Goal: Task Accomplishment & Management: Manage account settings

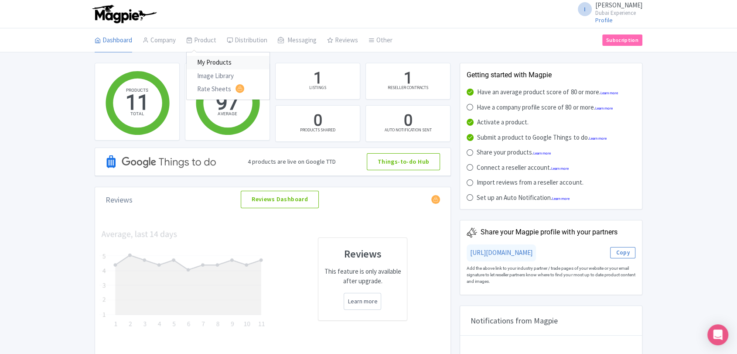
click at [215, 62] on link "My Products" at bounding box center [228, 63] width 83 height 14
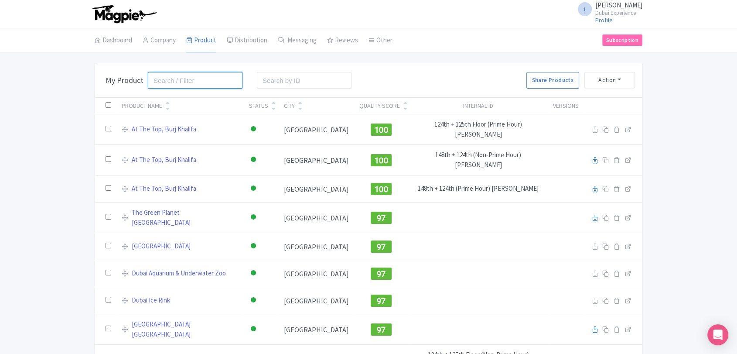
click at [192, 76] on input "search" at bounding box center [195, 80] width 95 height 17
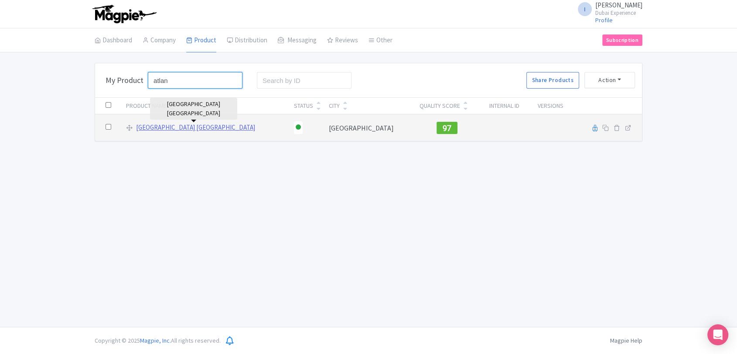
type input "atlan"
click at [175, 128] on link "[GEOGRAPHIC_DATA] [GEOGRAPHIC_DATA]" at bounding box center [195, 127] width 119 height 10
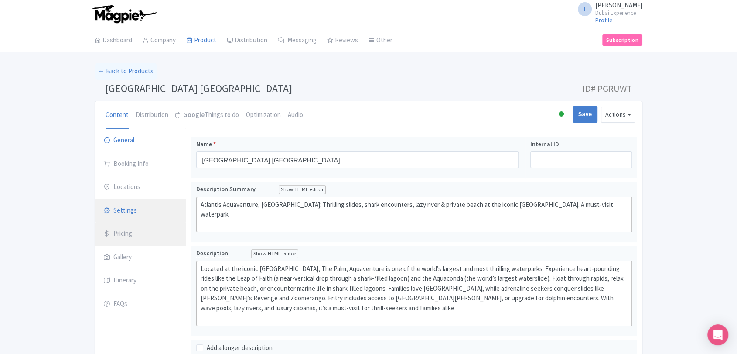
drag, startPoint x: 138, startPoint y: 228, endPoint x: 168, endPoint y: 218, distance: 31.6
click at [138, 228] on link "Pricing" at bounding box center [140, 233] width 91 height 24
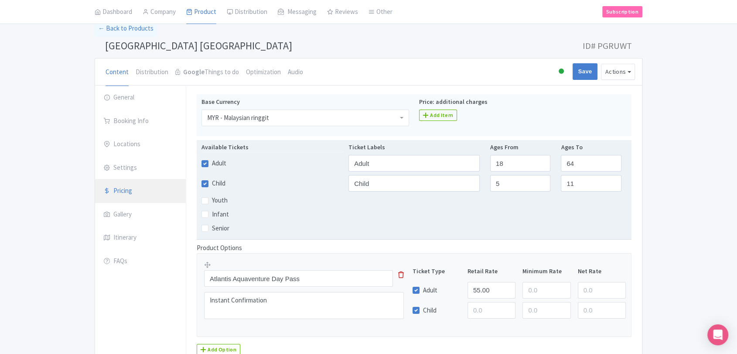
scroll to position [48, 0]
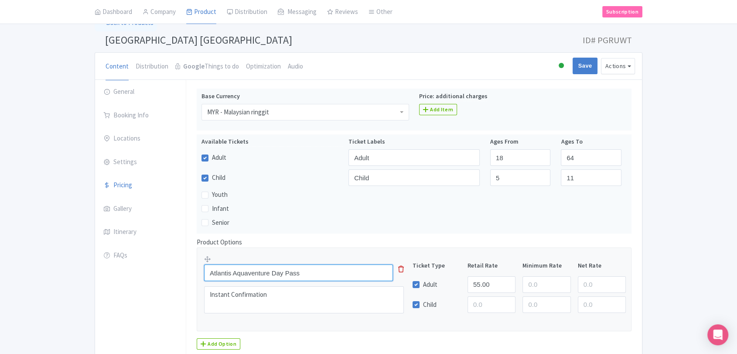
click at [315, 275] on input "Atlantis Aquaventure Day Pass" at bounding box center [298, 272] width 189 height 17
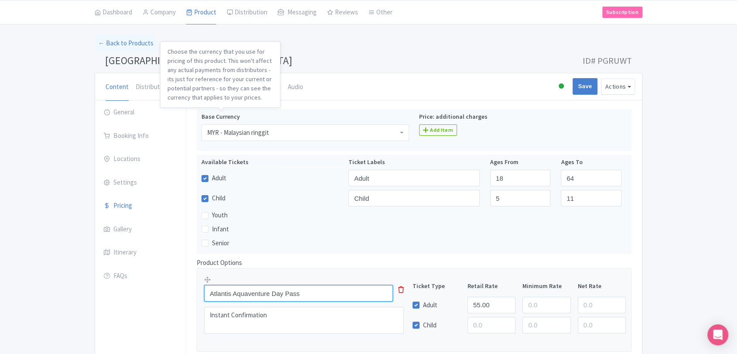
scroll to position [0, 0]
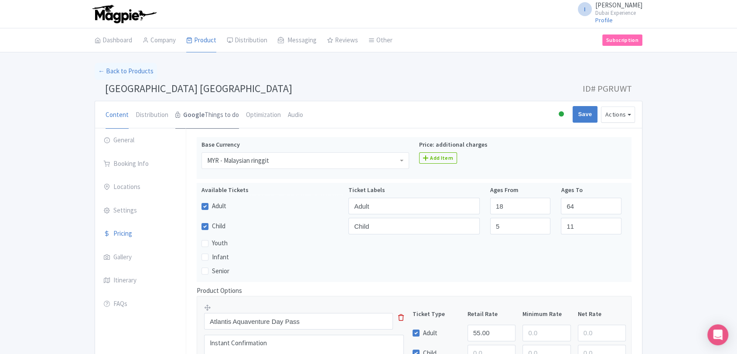
click at [192, 118] on strong "Google" at bounding box center [193, 115] width 21 height 10
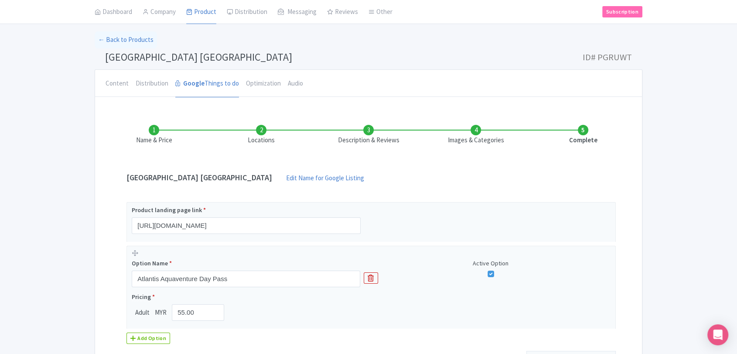
scroll to position [48, 0]
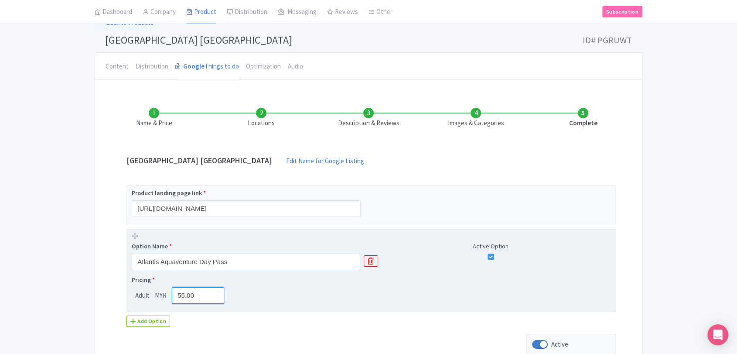
drag, startPoint x: 195, startPoint y: 290, endPoint x: 137, endPoint y: 284, distance: 57.9
click at [137, 283] on div "Pricing * Adult MYR 55.00" at bounding box center [180, 289] width 96 height 28
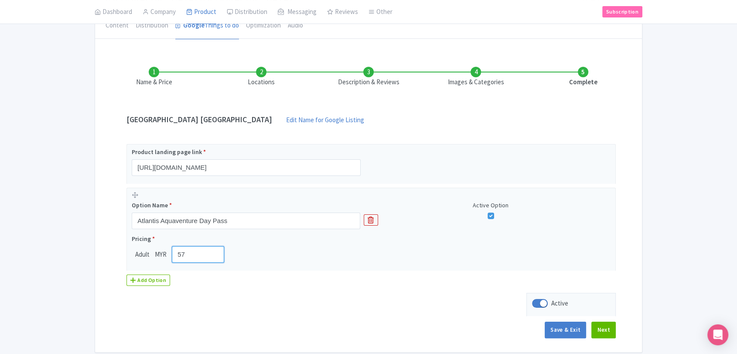
scroll to position [125, 0]
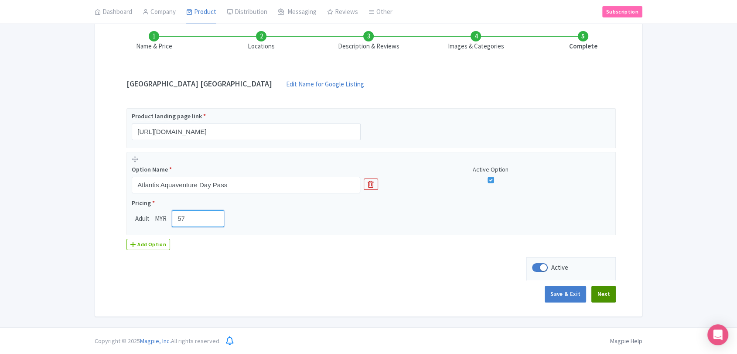
type input "57"
click at [598, 293] on button "Next" at bounding box center [603, 294] width 24 height 17
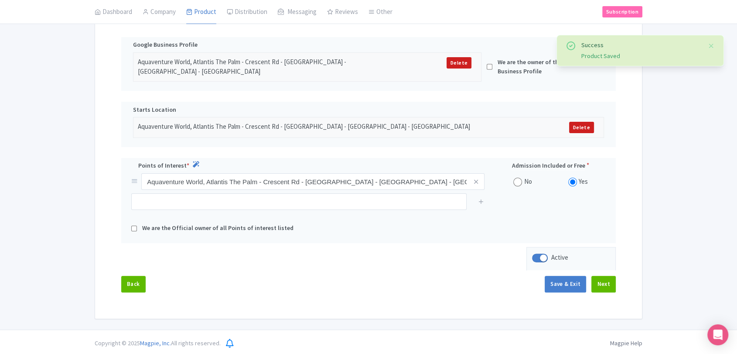
scroll to position [184, 0]
click at [604, 274] on button "Next" at bounding box center [603, 282] width 24 height 17
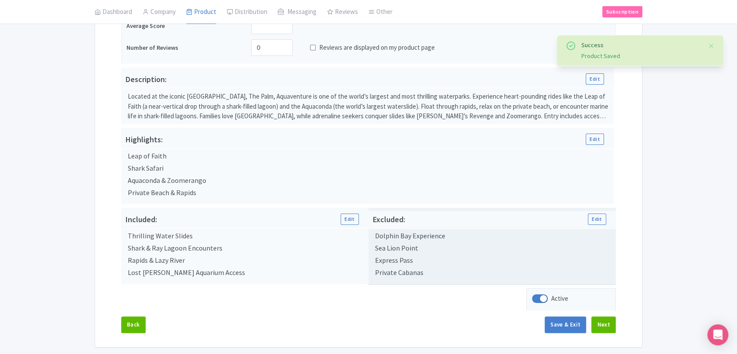
scroll to position [250, 0]
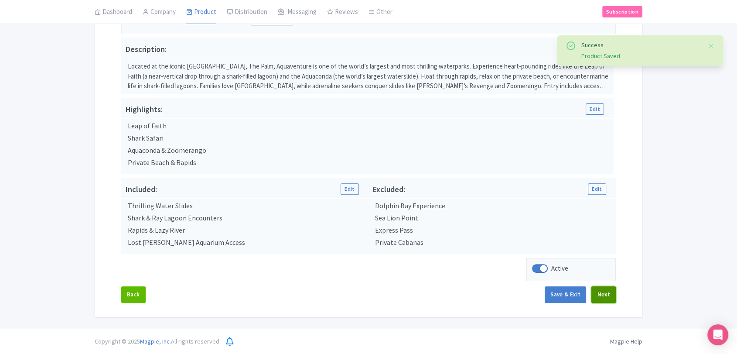
click at [596, 293] on button "Next" at bounding box center [603, 294] width 24 height 17
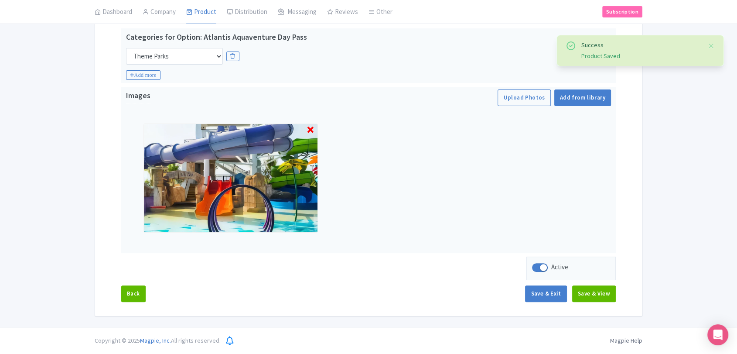
scroll to position [190, 0]
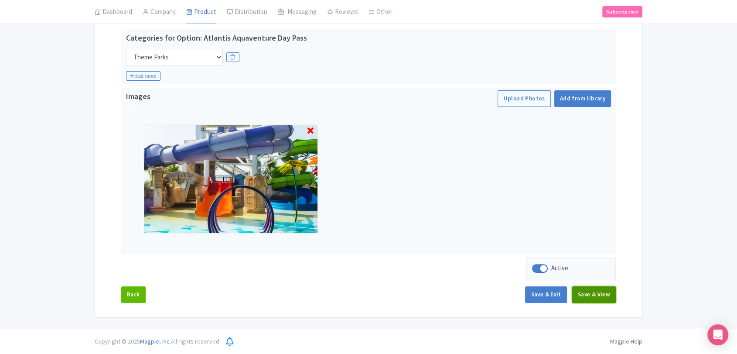
click at [599, 294] on button "Save & View" at bounding box center [594, 294] width 44 height 17
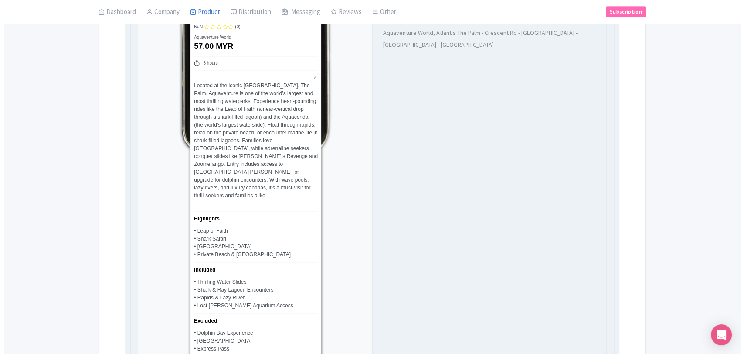
scroll to position [626, 0]
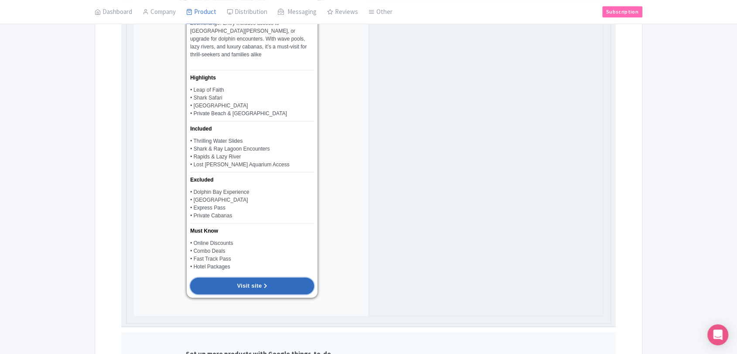
click at [281, 277] on link "Visit site" at bounding box center [252, 285] width 124 height 17
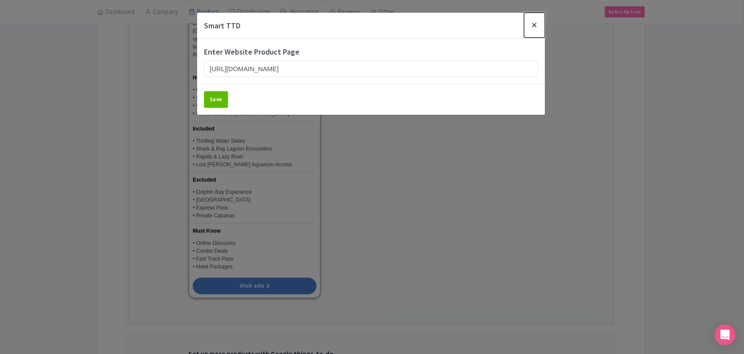
click at [532, 23] on button "Close" at bounding box center [534, 25] width 21 height 25
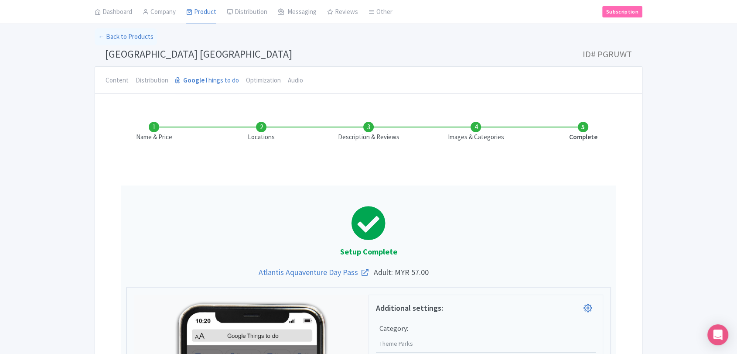
scroll to position [0, 0]
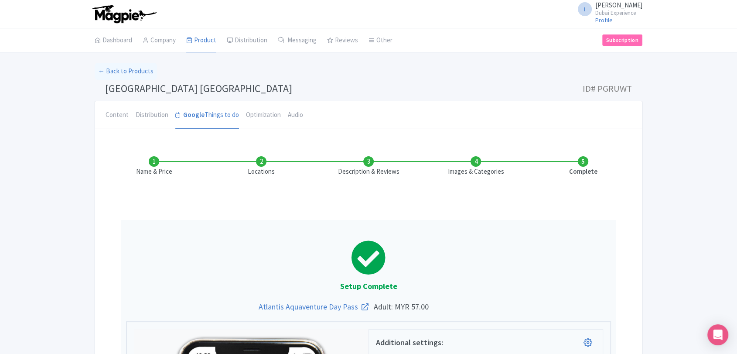
click at [102, 117] on li "Content" at bounding box center [117, 114] width 30 height 27
click at [223, 119] on link "Google Things to do" at bounding box center [207, 115] width 64 height 28
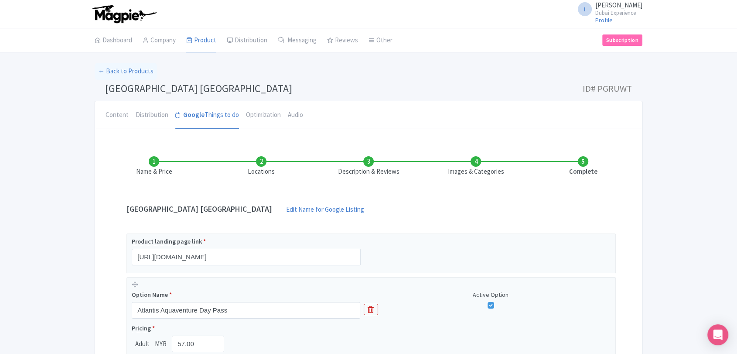
click at [104, 114] on li "Content" at bounding box center [117, 114] width 30 height 27
click at [119, 118] on link "Content" at bounding box center [116, 115] width 23 height 28
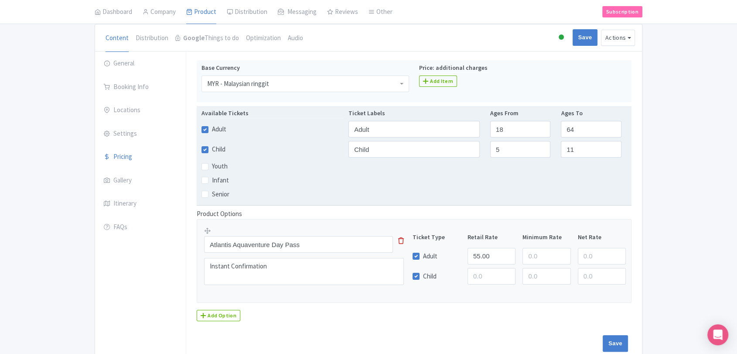
scroll to position [121, 0]
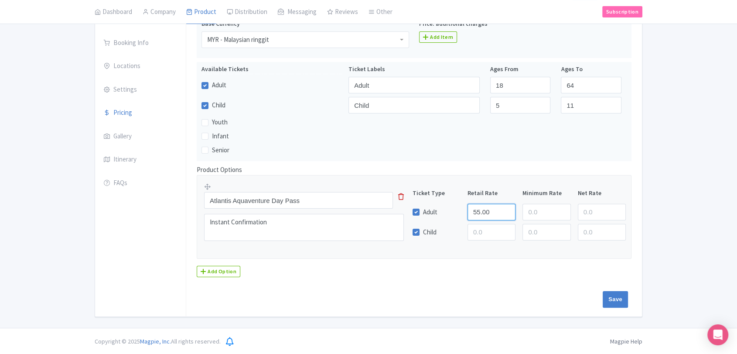
drag, startPoint x: 491, startPoint y: 211, endPoint x: 388, endPoint y: 214, distance: 103.4
click at [379, 203] on div "Atlantis Aquaventure Day Pass This tip has not data. Code: tip_option_name Inst…" at bounding box center [414, 214] width 420 height 64
type input "57"
click at [614, 298] on input "Save" at bounding box center [614, 299] width 25 height 17
type input "Saving..."
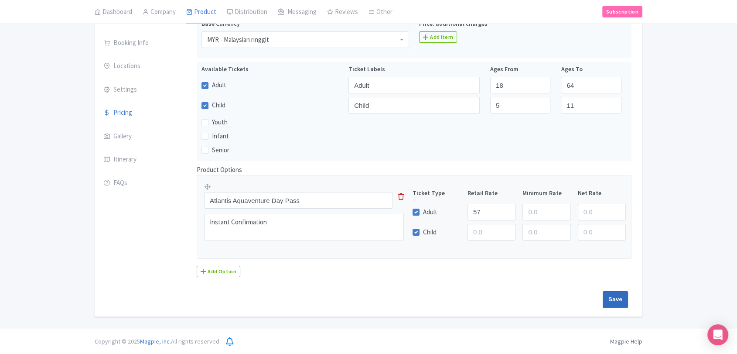
type input "Saving..."
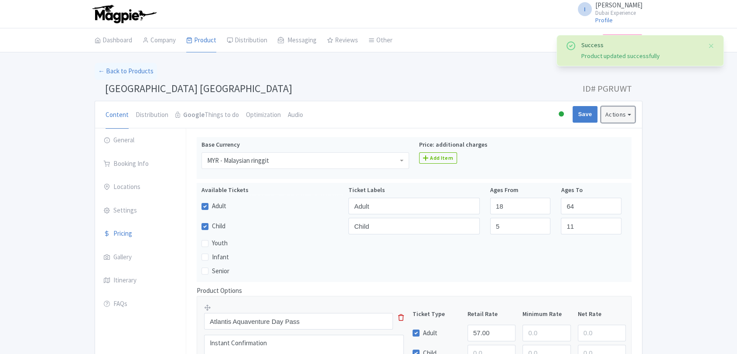
click at [611, 110] on button "Actions" at bounding box center [618, 114] width 34 height 16
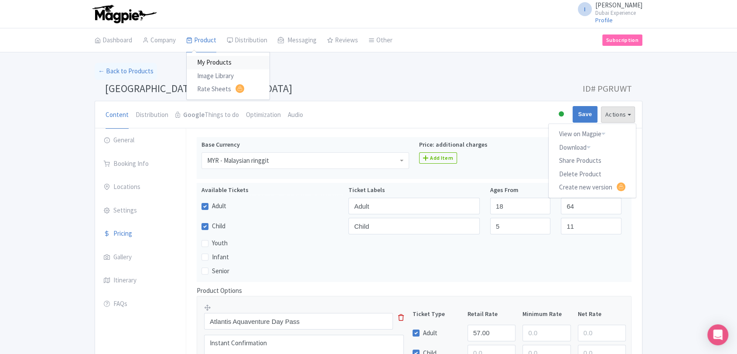
click at [211, 58] on link "My Products" at bounding box center [228, 63] width 83 height 14
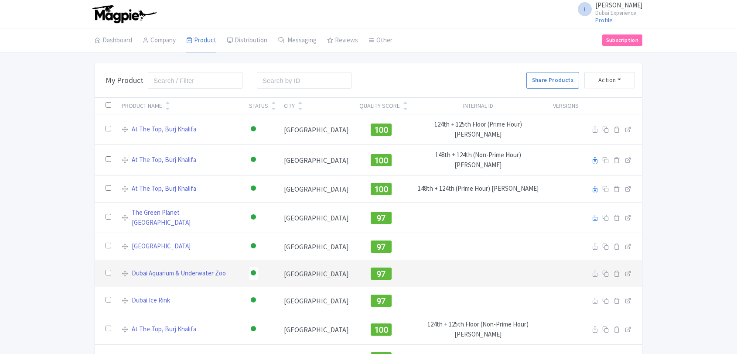
scroll to position [95, 0]
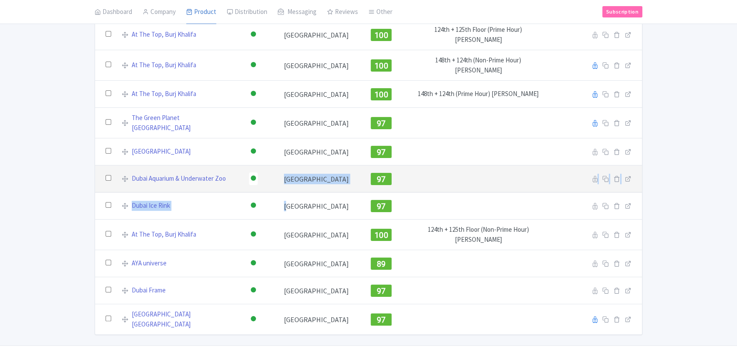
drag, startPoint x: 282, startPoint y: 175, endPoint x: 230, endPoint y: 174, distance: 52.3
click at [244, 166] on tbody "At The Top, Burj Khalifa Active Inactive Building Archived [GEOGRAPHIC_DATA] 10…" at bounding box center [368, 177] width 547 height 315
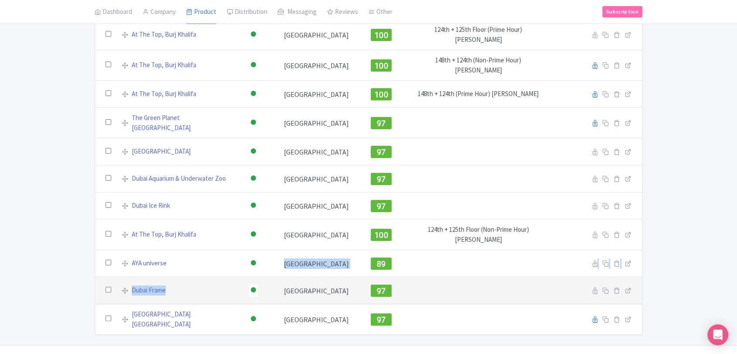
drag, startPoint x: 185, startPoint y: 258, endPoint x: 239, endPoint y: 275, distance: 56.9
click at [177, 271] on tbody "At The Top, Burj Khalifa Active Inactive Building Archived [GEOGRAPHIC_DATA] 10…" at bounding box center [368, 177] width 547 height 315
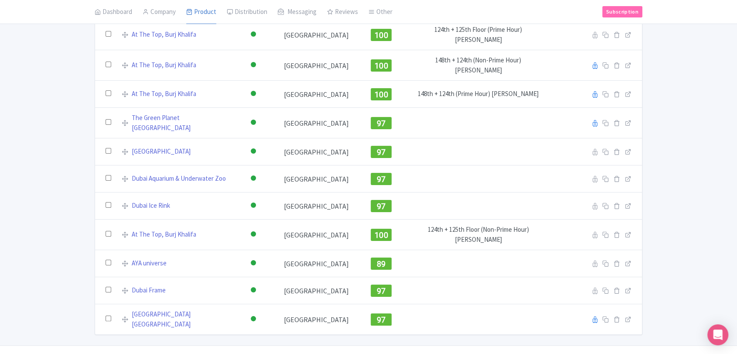
click at [687, 237] on div "Bulk Actions [GEOGRAPHIC_DATA] Add to Collection Share Products Add to Collecti…" at bounding box center [368, 151] width 737 height 366
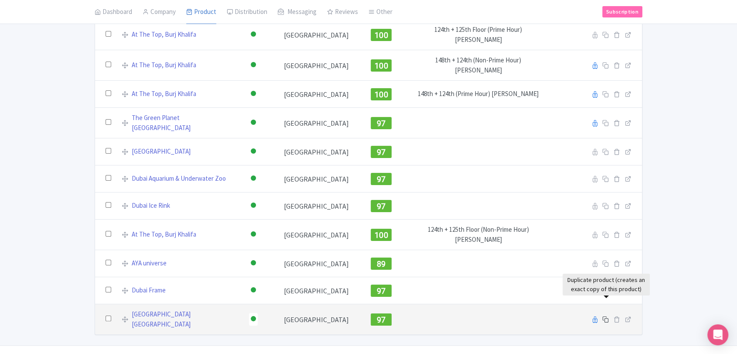
click at [603, 316] on icon at bounding box center [605, 319] width 7 height 7
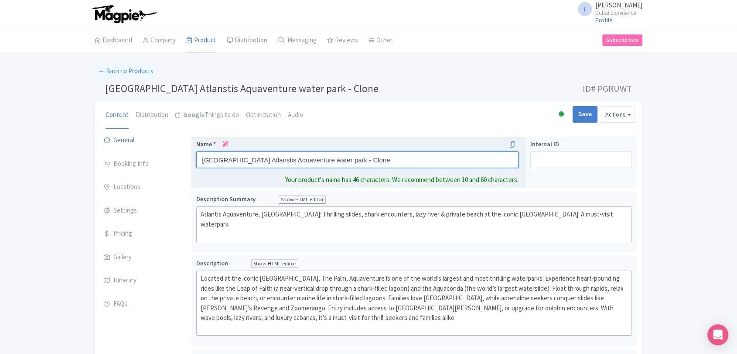
drag, startPoint x: 345, startPoint y: 156, endPoint x: 316, endPoint y: 156, distance: 29.6
click at [316, 156] on input "[GEOGRAPHIC_DATA] Atlanstis Aquaventure water park - Clone" at bounding box center [357, 159] width 322 height 17
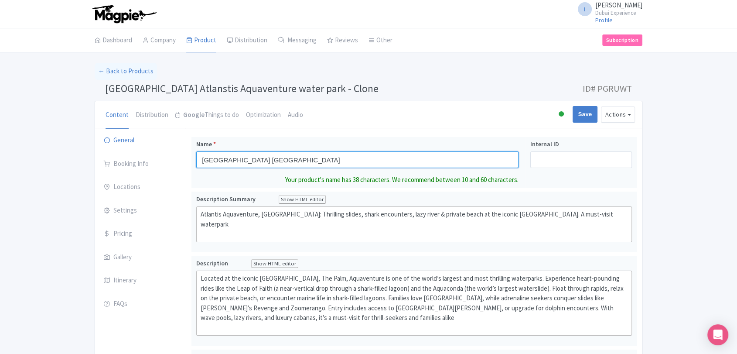
type input "[GEOGRAPHIC_DATA] [GEOGRAPHIC_DATA]"
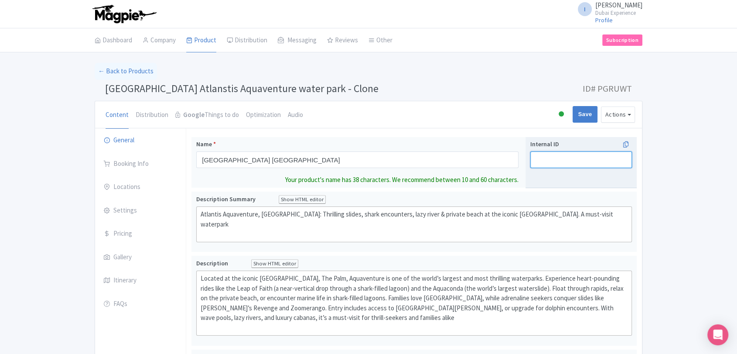
click at [558, 154] on input "Internal ID" at bounding box center [581, 159] width 102 height 17
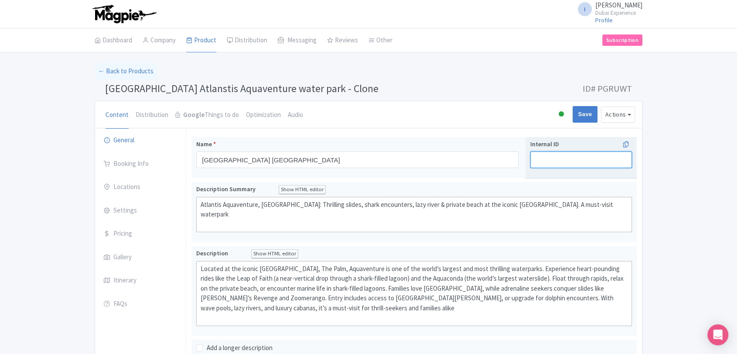
paste input "Atlantis Aquaventure + Lost Chamber Aquarium Super Pass"
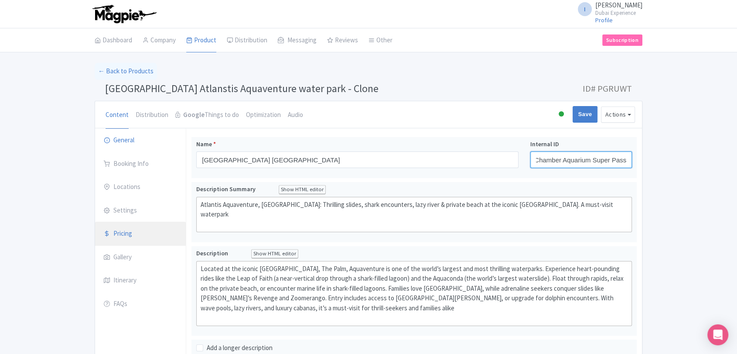
type input "Atlantis Aquaventure + Lost Chamber Aquarium Super Pass"
click at [142, 227] on link "Pricing" at bounding box center [140, 233] width 91 height 24
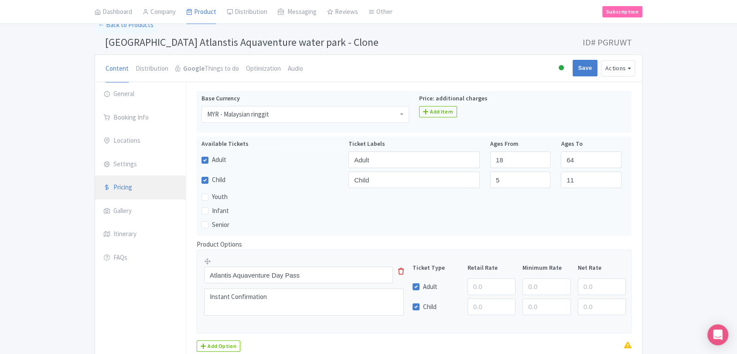
scroll to position [97, 0]
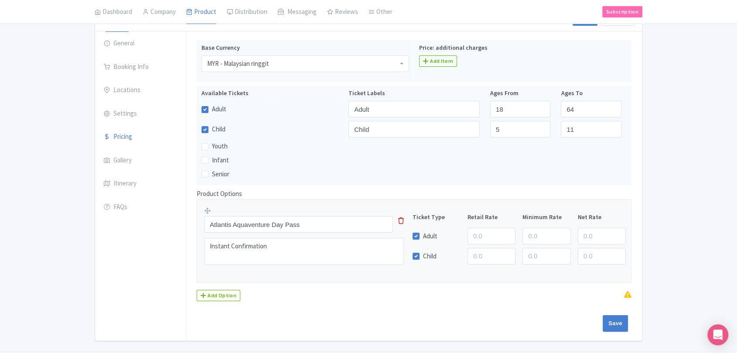
click at [308, 214] on div "Atlantis Aquaventure Day Pass This tip has not data. Code: tip_option_name Inst…" at bounding box center [309, 238] width 210 height 64
click at [309, 225] on input "Atlantis Aquaventure Day Pass" at bounding box center [298, 224] width 189 height 17
paste input "+ Lost Chamber Aquarium Super"
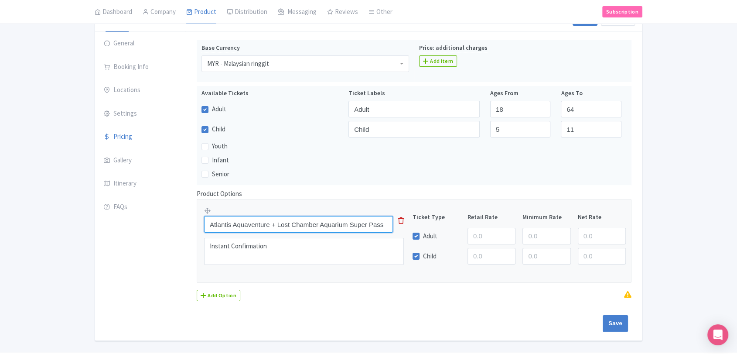
type input "Atlantis Aquaventure + Lost Chamber Aquarium Super Pass"
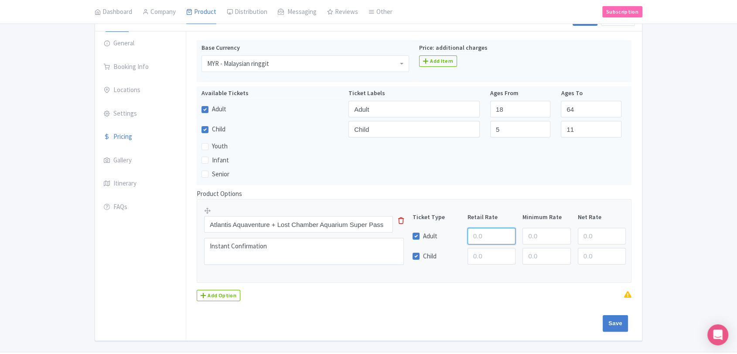
click at [492, 228] on input "number" at bounding box center [491, 236] width 48 height 17
paste input "330"
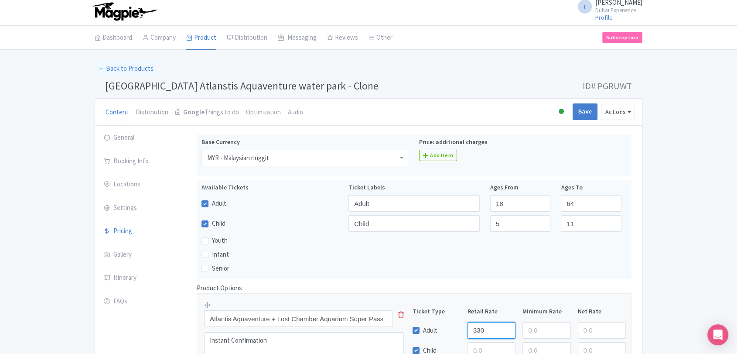
scroll to position [121, 0]
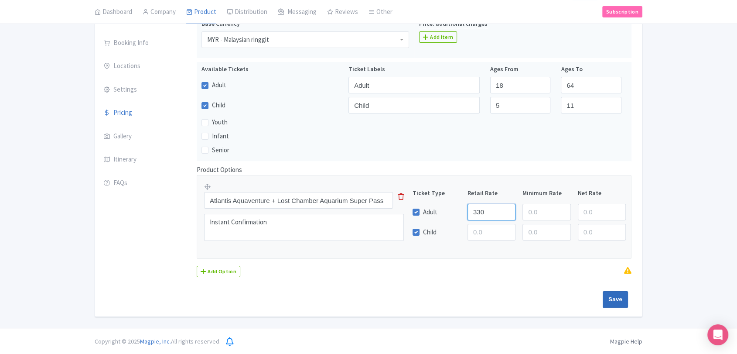
type input "330"
click at [607, 297] on input "Save" at bounding box center [614, 299] width 25 height 17
type input "Saving..."
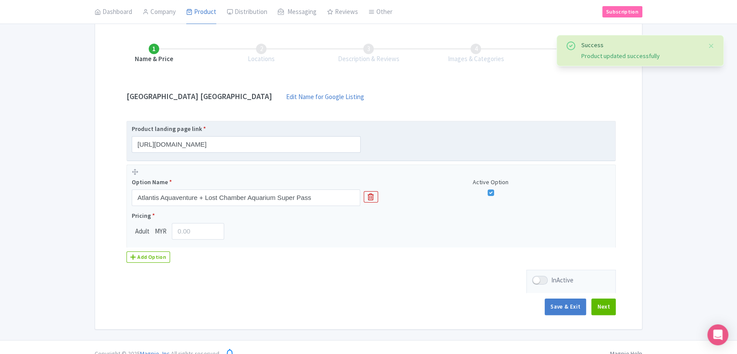
scroll to position [121, 0]
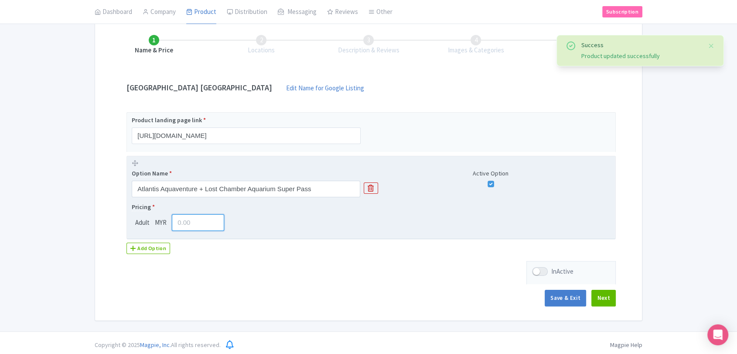
click at [184, 220] on input "number" at bounding box center [198, 222] width 52 height 17
paste input "330"
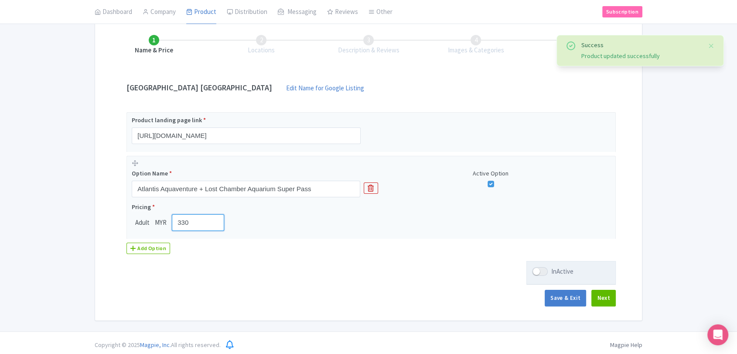
type input "330"
click at [534, 266] on label "InActive" at bounding box center [552, 271] width 41 height 10
click at [534, 269] on input "InActive" at bounding box center [535, 272] width 6 height 6
checkbox input "true"
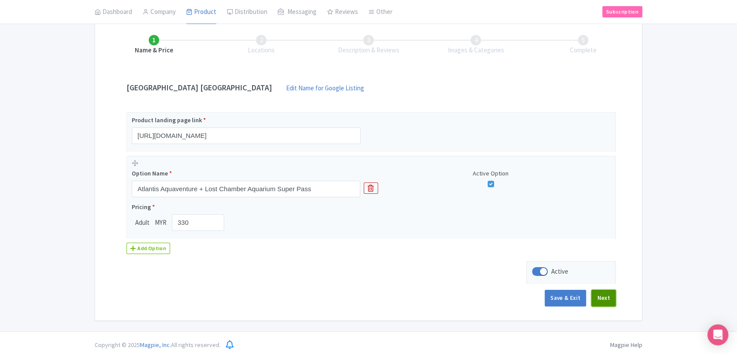
click at [610, 303] on button "Next" at bounding box center [603, 297] width 24 height 17
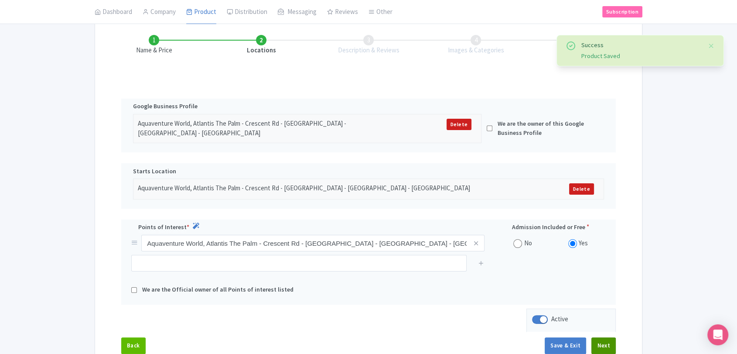
scroll to position [184, 0]
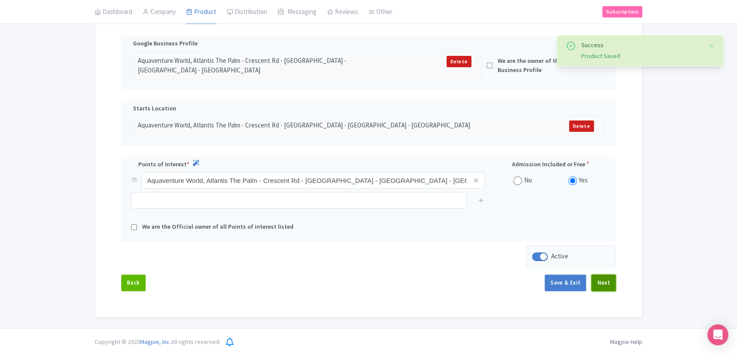
click at [598, 280] on button "Next" at bounding box center [603, 282] width 24 height 17
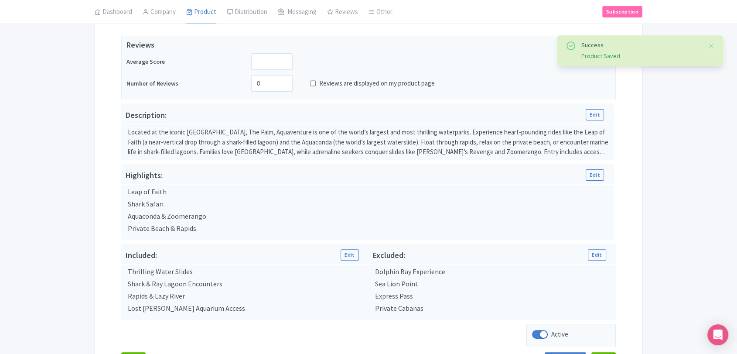
scroll to position [250, 0]
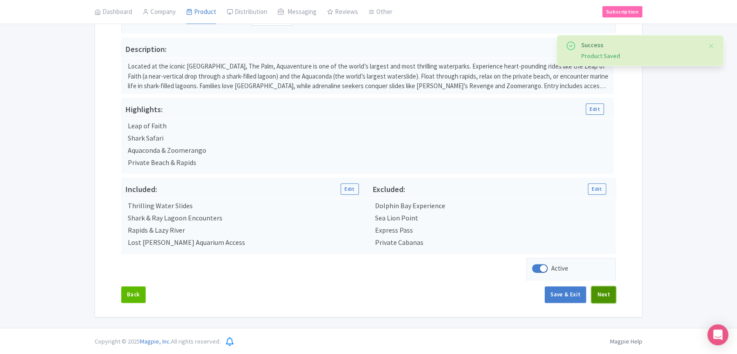
click at [598, 294] on button "Next" at bounding box center [603, 294] width 24 height 17
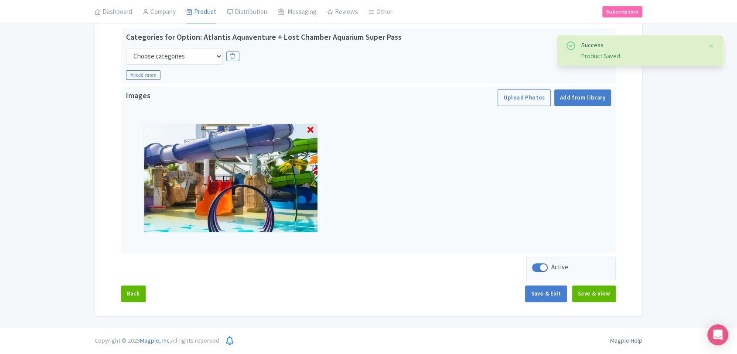
scroll to position [190, 0]
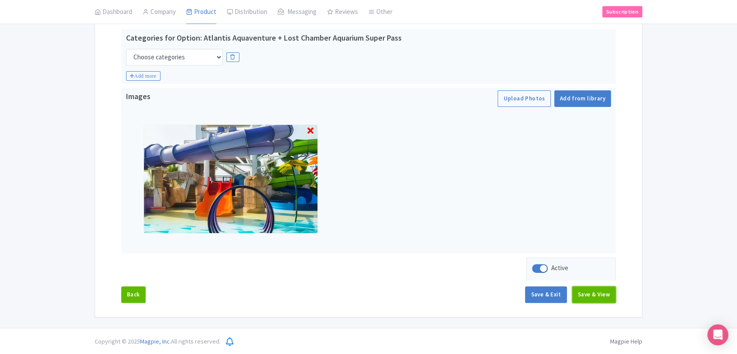
click at [598, 294] on button "Save & View" at bounding box center [594, 294] width 44 height 17
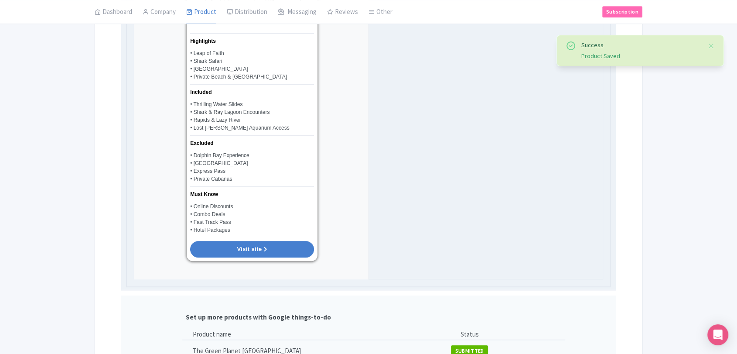
scroll to position [723, 0]
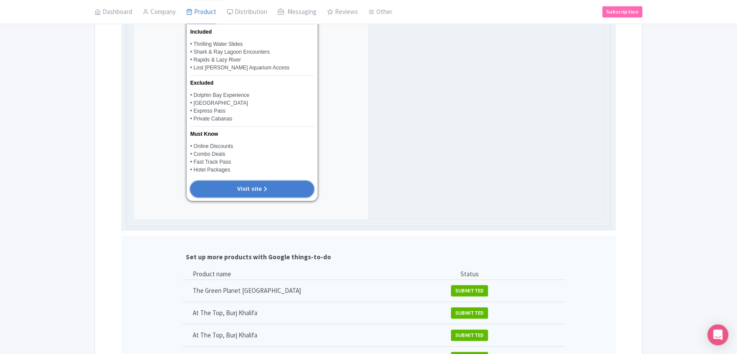
click at [237, 180] on link "Visit site" at bounding box center [252, 188] width 124 height 17
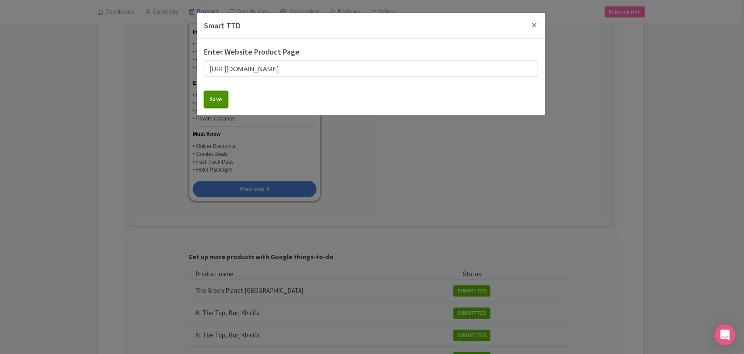
click at [221, 95] on button "Save" at bounding box center [216, 99] width 24 height 17
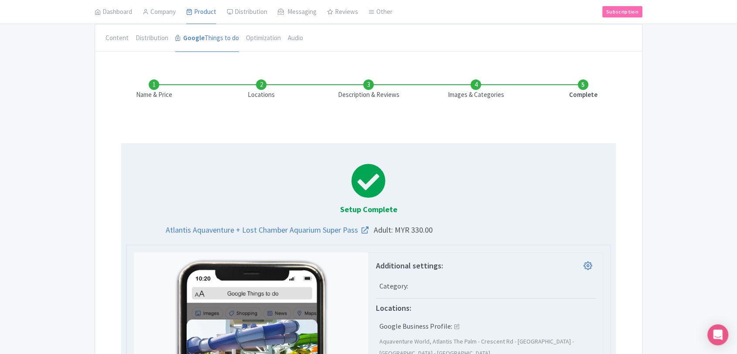
scroll to position [0, 0]
